Goal: Navigation & Orientation: Find specific page/section

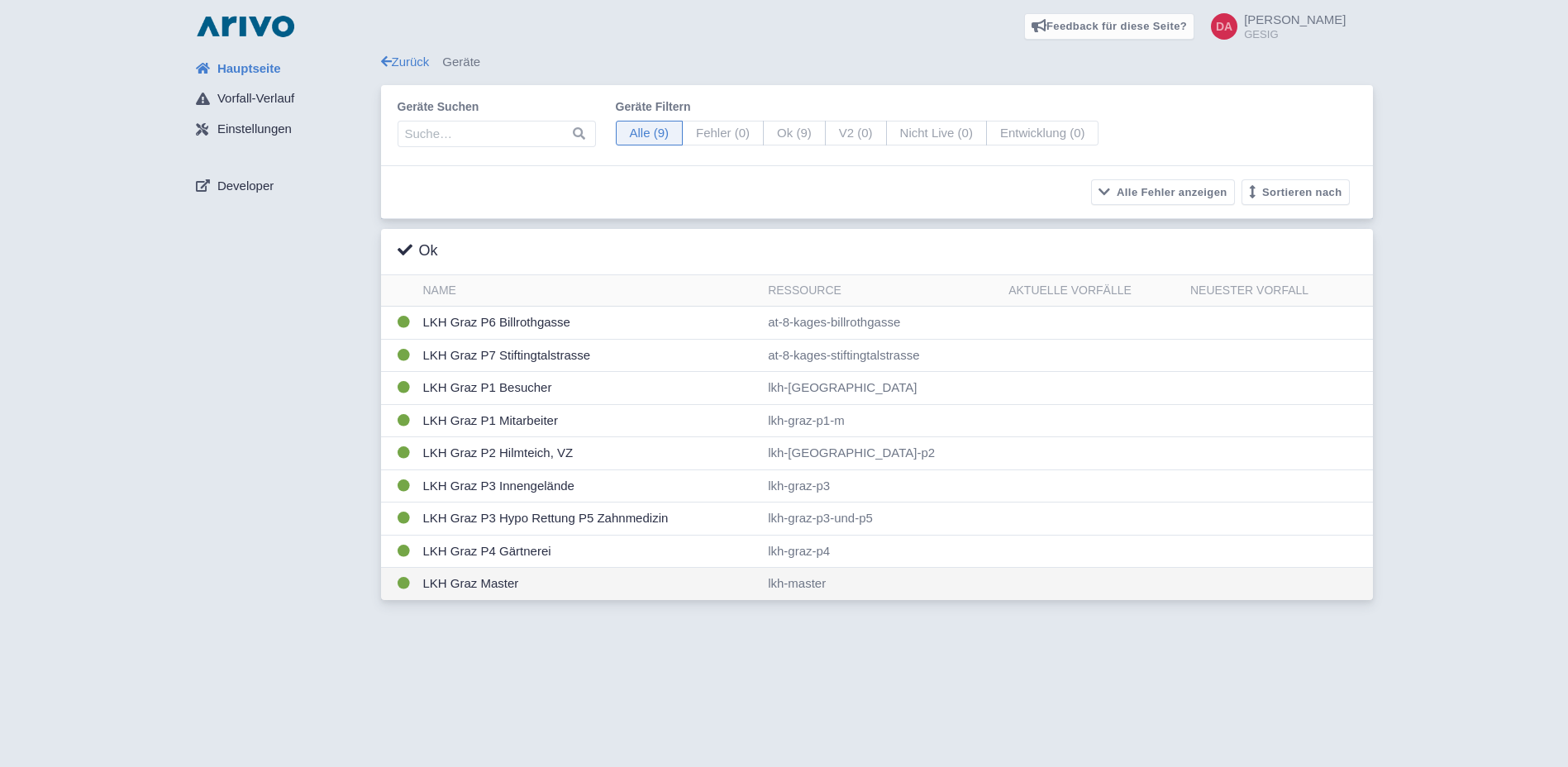
click at [474, 577] on td "LKH Graz Master" at bounding box center [589, 584] width 345 height 32
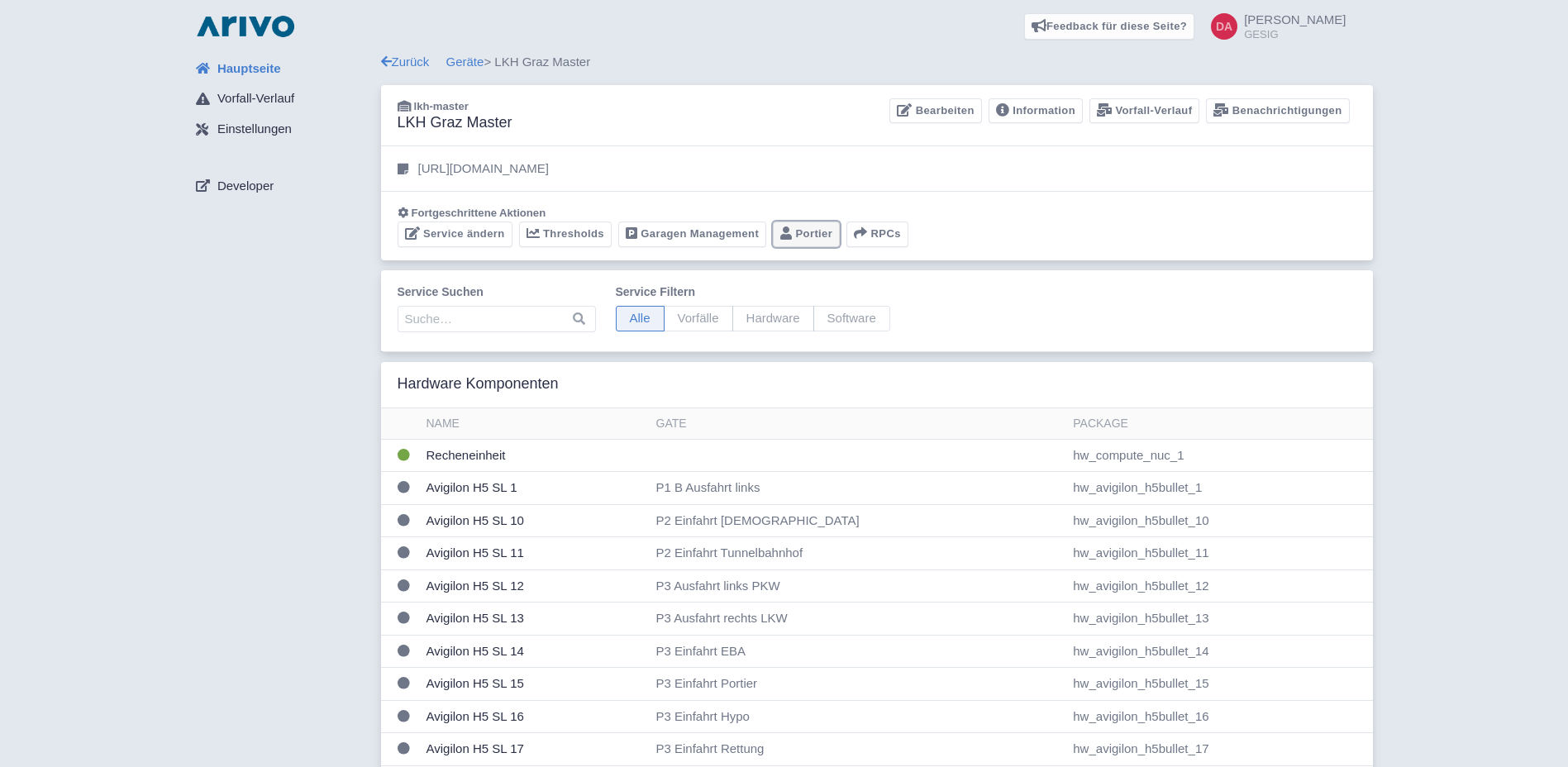
click at [820, 236] on link "Portier" at bounding box center [806, 234] width 67 height 25
click at [794, 243] on link "Portier" at bounding box center [806, 234] width 67 height 25
click at [722, 234] on link "Garagen Management" at bounding box center [692, 234] width 148 height 25
